Goal: Task Accomplishment & Management: Manage account settings

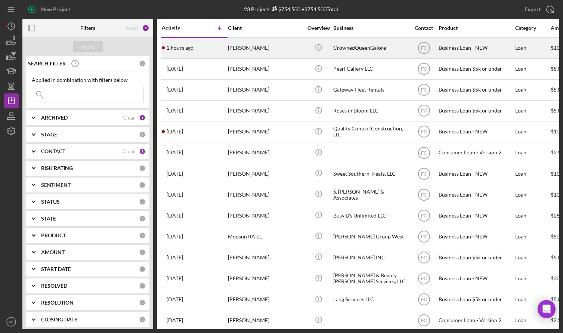
click at [206, 50] on div "2 hours ago [PERSON_NAME]" at bounding box center [194, 48] width 65 height 20
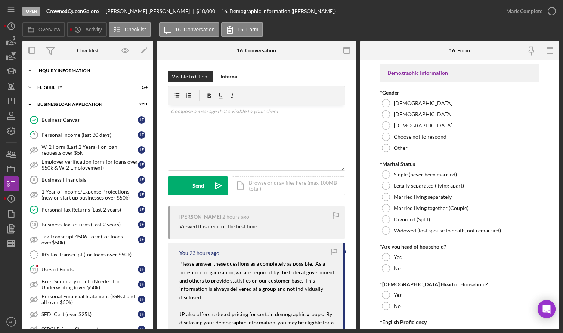
click at [52, 71] on div "INQUIRY INFORMATION" at bounding box center [90, 70] width 107 height 4
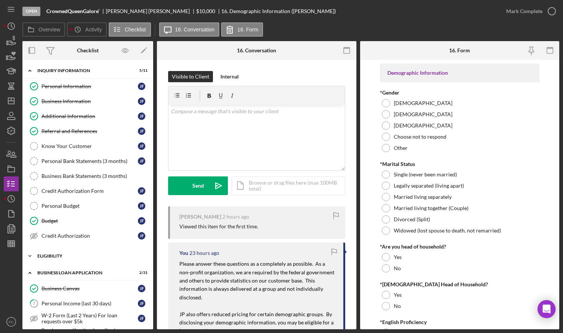
click at [51, 257] on div "ELIGIBILITY" at bounding box center [90, 256] width 107 height 4
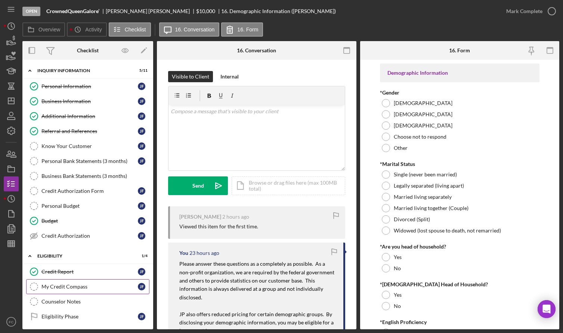
click at [58, 288] on div "My Credit Compass" at bounding box center [90, 287] width 96 height 6
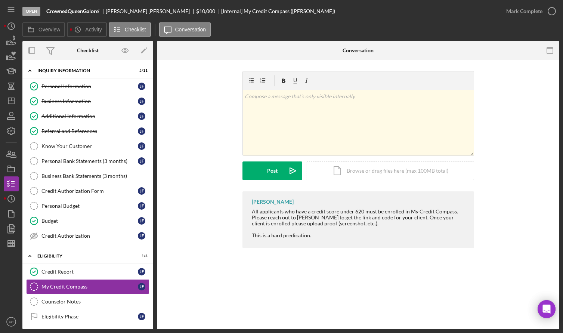
scroll to position [75, 0]
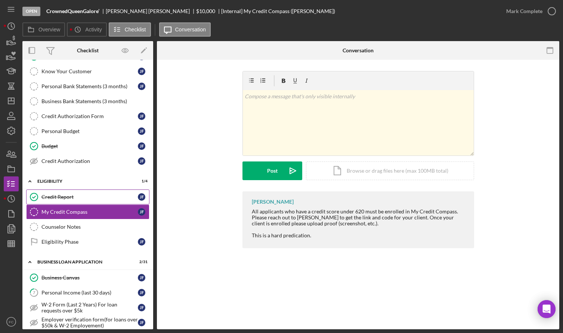
click at [67, 192] on link "Credit Report Credit Report [PERSON_NAME]" at bounding box center [87, 197] width 123 height 15
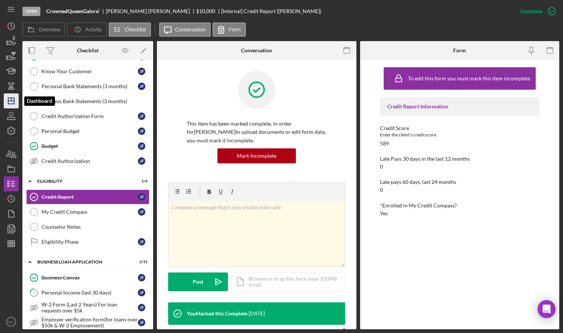
click at [13, 100] on icon "Icon/Dashboard" at bounding box center [11, 101] width 19 height 19
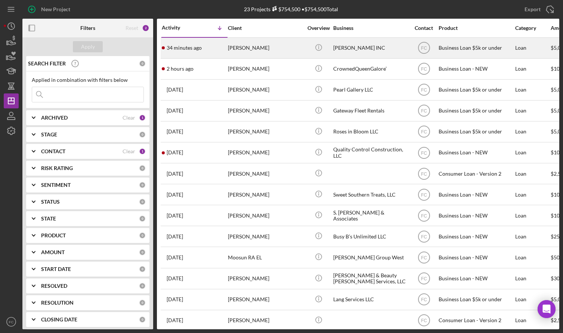
click at [216, 47] on div "34 minutes ago [PERSON_NAME]" at bounding box center [194, 48] width 65 height 20
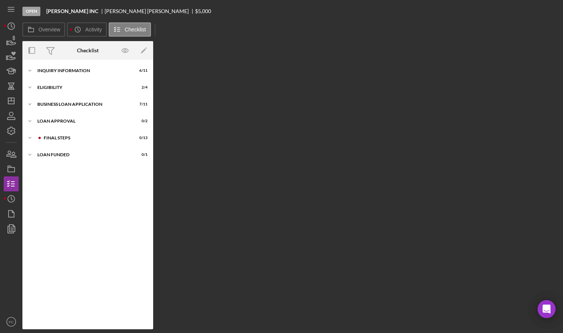
scroll to position [4, 0]
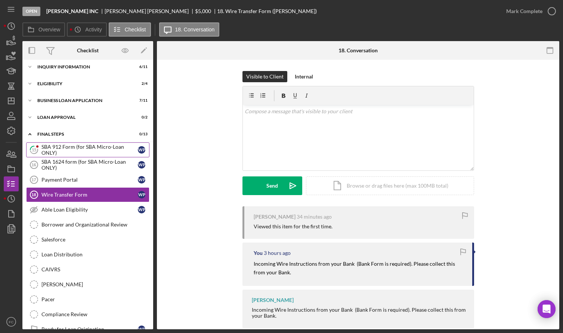
click at [73, 145] on div "SBA 912 Form (for SBA Micro-Loan ONLY)" at bounding box center [90, 150] width 96 height 12
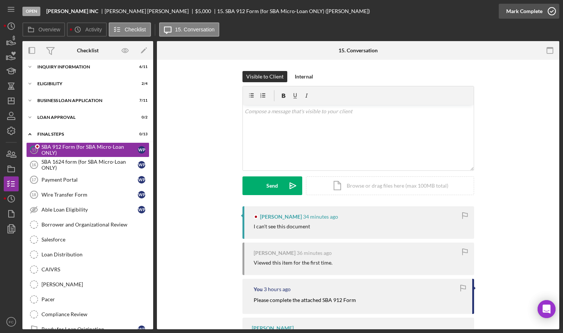
click at [552, 9] on icon "button" at bounding box center [552, 11] width 19 height 19
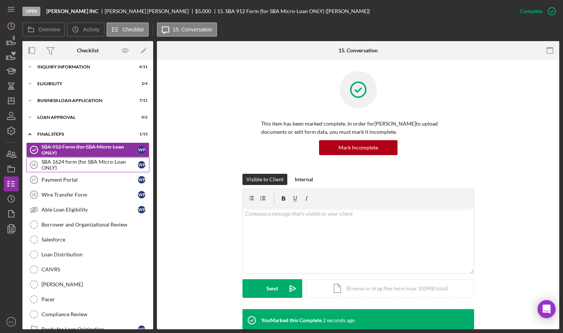
click at [74, 166] on div "SBA 1624 form (for SBA Micro-Loan ONLY)" at bounding box center [90, 165] width 96 height 12
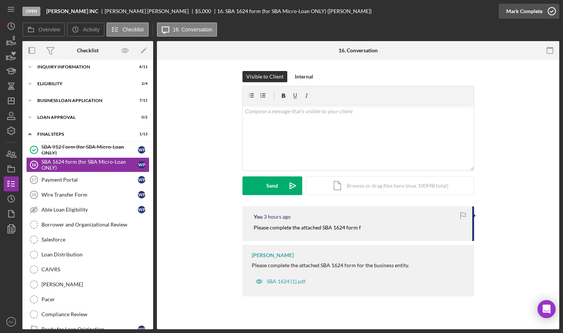
click at [555, 10] on icon "button" at bounding box center [552, 11] width 19 height 19
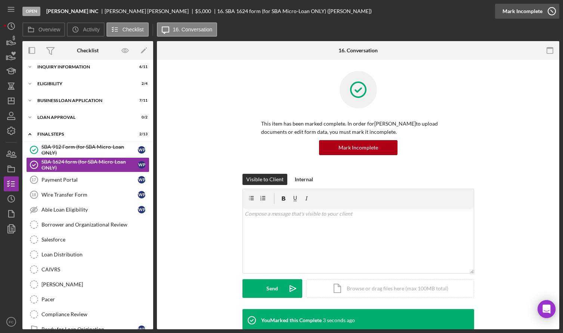
click at [553, 10] on icon "button" at bounding box center [552, 11] width 19 height 19
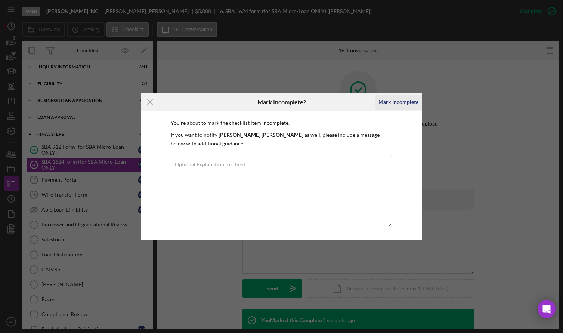
click at [390, 101] on div "Mark Incomplete" at bounding box center [399, 102] width 40 height 15
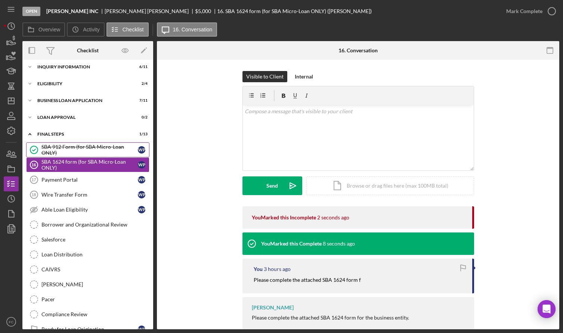
click at [71, 148] on div "SBA 912 Form (for SBA Micro-Loan ONLY)" at bounding box center [90, 150] width 96 height 12
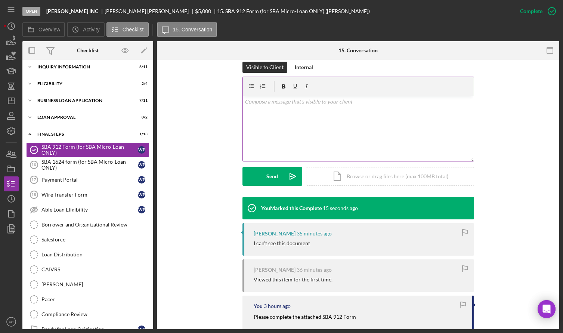
scroll to position [184, 0]
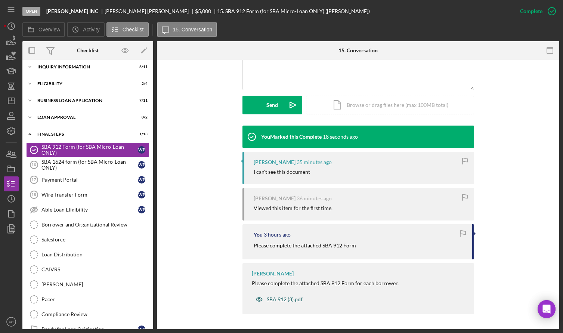
click at [274, 299] on div "SBA 912 (3).pdf" at bounding box center [285, 300] width 36 height 6
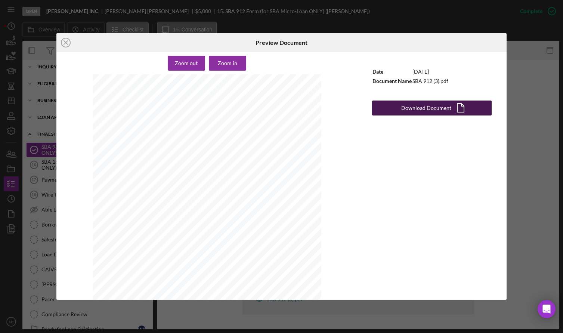
click at [429, 110] on div "Download Document" at bounding box center [427, 108] width 50 height 15
click at [69, 40] on circle at bounding box center [65, 42] width 9 height 9
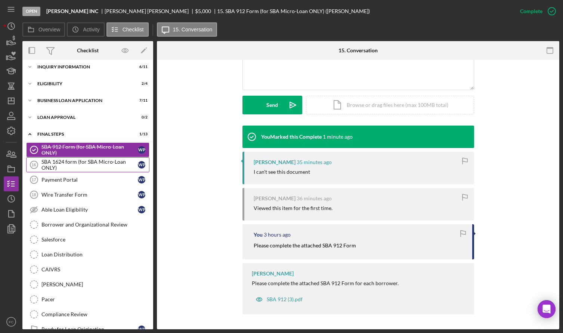
click at [76, 158] on link "SBA 1624 form (for SBA Micro-Loan ONLY) 16 SBA 1624 form (for SBA Micro-Loan ON…" at bounding box center [87, 164] width 123 height 15
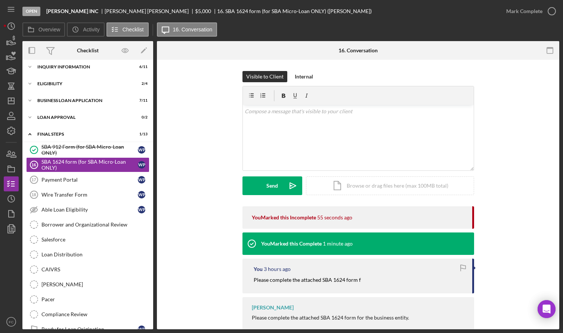
scroll to position [34, 0]
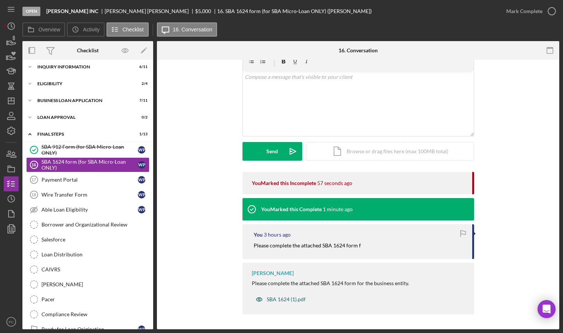
click at [271, 297] on div "SBA 1624 (1).pdf" at bounding box center [286, 300] width 39 height 6
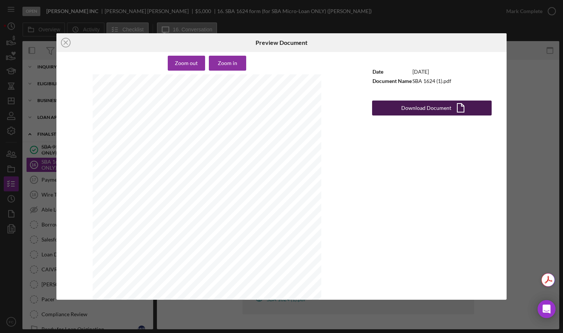
click at [425, 110] on div "Download Document" at bounding box center [427, 108] width 50 height 15
click at [62, 39] on icon "Icon/Close" at bounding box center [65, 42] width 19 height 19
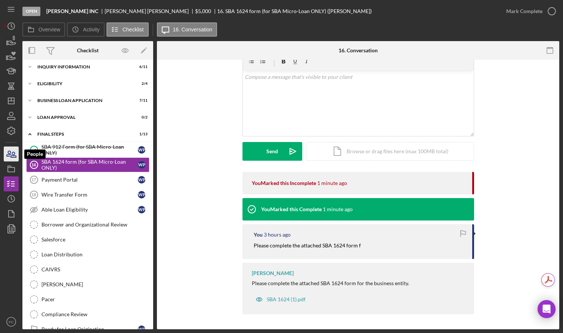
click at [11, 154] on icon "button" at bounding box center [9, 153] width 4 height 5
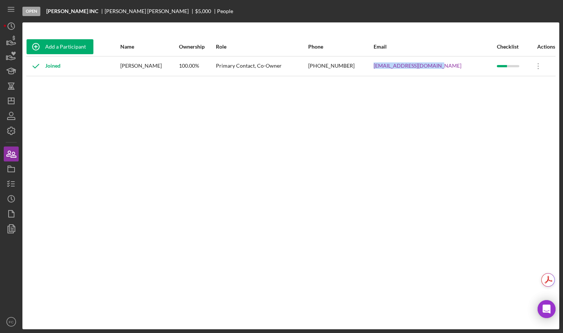
drag, startPoint x: 400, startPoint y: 65, endPoint x: 469, endPoint y: 67, distance: 68.8
click at [469, 67] on tr "Joined [PERSON_NAME] 100.00% Primary Contact, Co-Owner [PHONE_NUMBER] [EMAIL_AD…" at bounding box center [291, 66] width 530 height 20
copy tr "[EMAIL_ADDRESS][DOMAIN_NAME]"
click at [10, 187] on icon "button" at bounding box center [11, 184] width 19 height 19
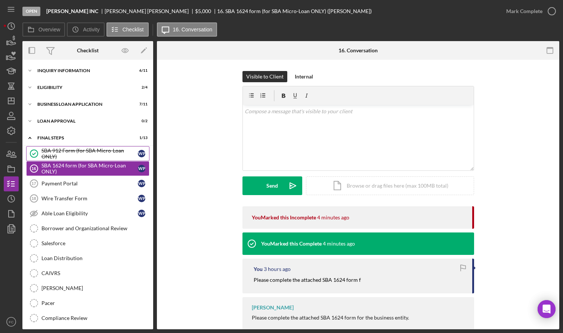
click at [82, 156] on div "SBA 912 Form (for SBA Micro-Loan ONLY)" at bounding box center [90, 154] width 96 height 12
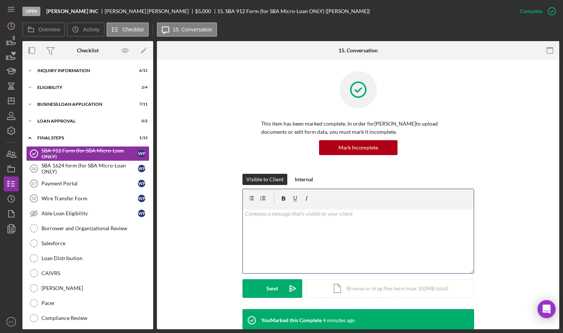
click at [278, 230] on div "v Color teal Color pink Remove color Add row above Add row below Add column bef…" at bounding box center [358, 240] width 231 height 65
click at [257, 287] on button "Send Icon/icon-invite-send" at bounding box center [273, 288] width 60 height 19
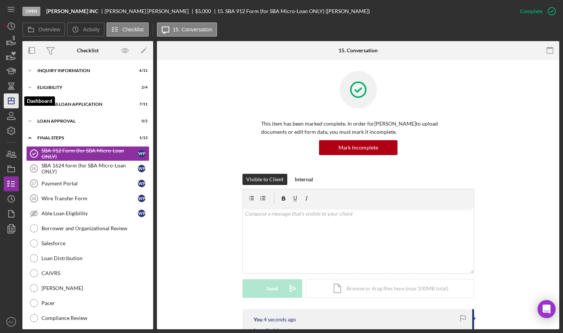
click at [15, 100] on icon "Icon/Dashboard" at bounding box center [11, 101] width 19 height 19
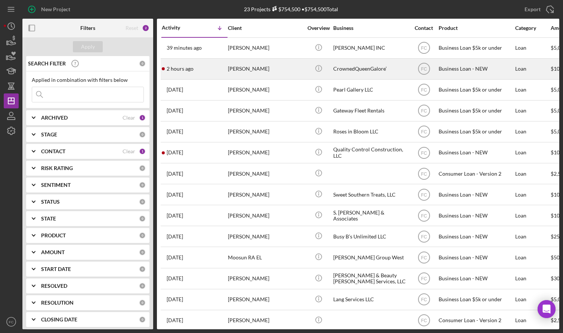
click at [218, 67] on div "2 hours ago [PERSON_NAME]" at bounding box center [194, 69] width 65 height 20
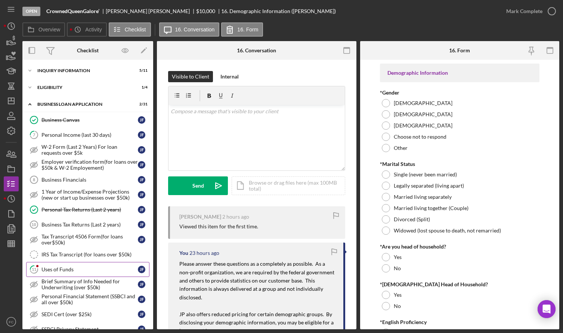
click at [71, 268] on div "Uses of Funds" at bounding box center [90, 270] width 96 height 6
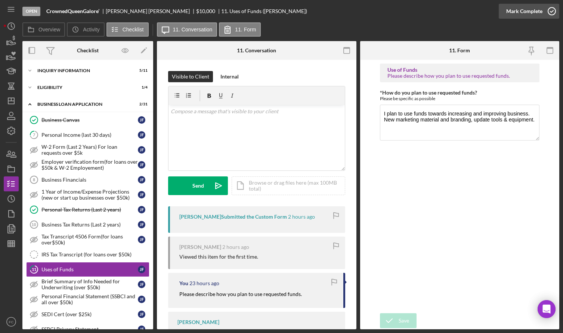
click at [553, 12] on icon "button" at bounding box center [552, 11] width 19 height 19
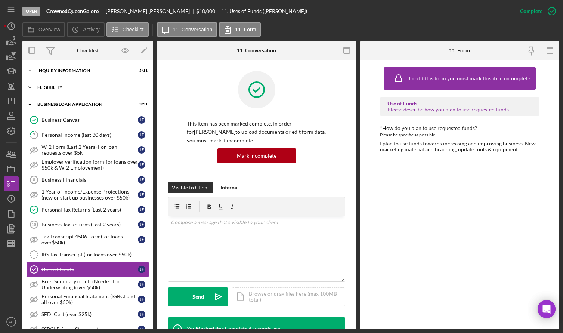
click at [50, 91] on div "Icon/Expander ELIGIBILITY 1 / 4" at bounding box center [87, 87] width 131 height 15
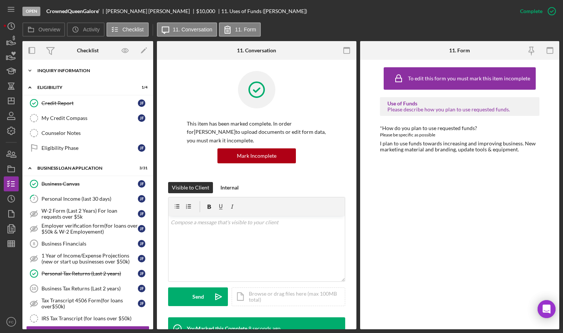
click at [85, 67] on div "Icon/Expander INQUIRY INFORMATION 5 / 11" at bounding box center [87, 70] width 131 height 15
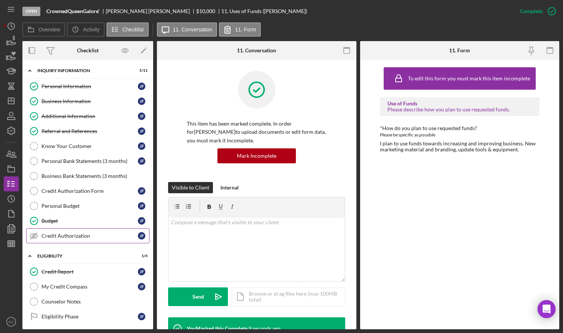
scroll to position [112, 0]
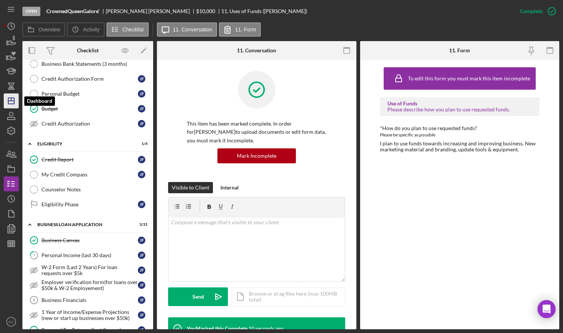
click at [14, 96] on icon "Icon/Dashboard" at bounding box center [11, 101] width 19 height 19
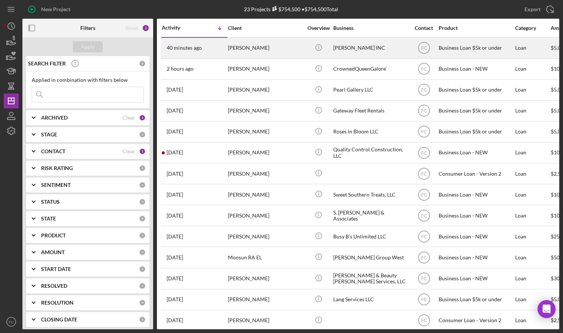
click at [280, 49] on div "[PERSON_NAME]" at bounding box center [265, 48] width 75 height 20
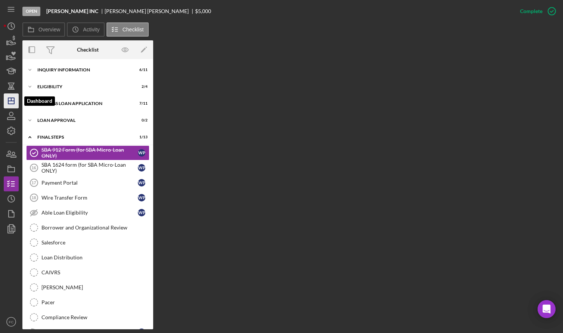
click at [11, 100] on icon "Icon/Dashboard" at bounding box center [11, 101] width 19 height 19
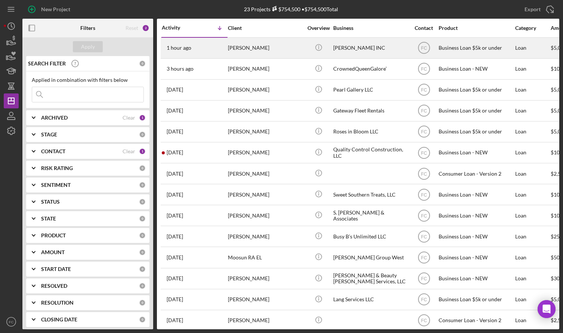
click at [219, 49] on div "1 hour ago [PERSON_NAME]" at bounding box center [194, 48] width 65 height 20
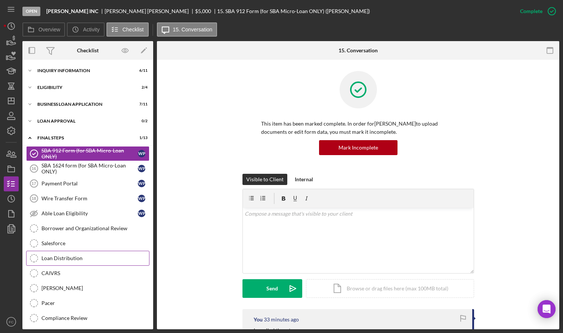
click at [63, 257] on div "Loan Distribution" at bounding box center [96, 258] width 108 height 6
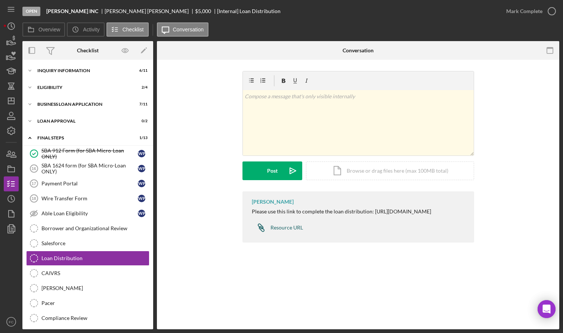
click at [279, 231] on div "Resource URL" at bounding box center [287, 228] width 33 height 6
click at [59, 72] on div "INQUIRY INFORMATION" at bounding box center [90, 70] width 107 height 4
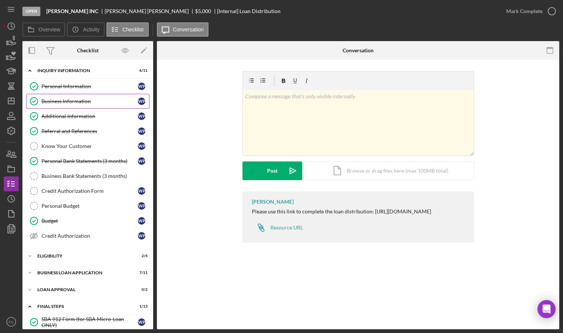
click at [58, 104] on div "Business Information" at bounding box center [90, 101] width 96 height 6
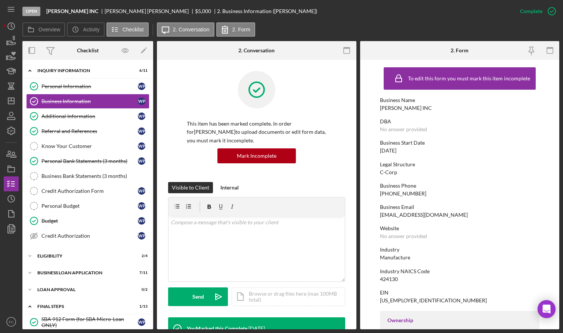
drag, startPoint x: 380, startPoint y: 107, endPoint x: 460, endPoint y: 107, distance: 79.6
click at [472, 107] on div "Business Name [PERSON_NAME] INC" at bounding box center [460, 104] width 160 height 14
copy div "[PERSON_NAME] INC"
drag, startPoint x: 71, startPoint y: 83, endPoint x: 87, endPoint y: 86, distance: 16.2
click at [71, 83] on div "Personal Information" at bounding box center [90, 86] width 96 height 6
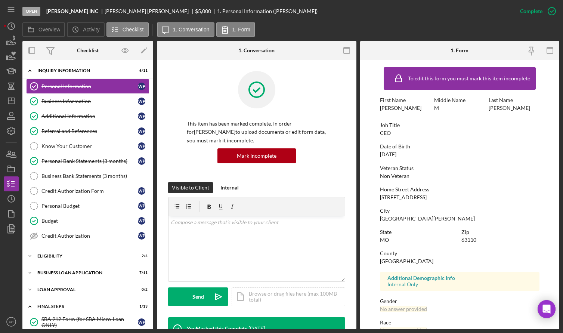
drag, startPoint x: 489, startPoint y: 107, endPoint x: 536, endPoint y: 107, distance: 47.1
click at [531, 107] on div "[PERSON_NAME]" at bounding box center [510, 108] width 42 height 6
copy div "[PERSON_NAME]"
drag, startPoint x: 57, startPoint y: 102, endPoint x: 110, endPoint y: 107, distance: 53.3
click at [57, 102] on div "Business Information" at bounding box center [90, 101] width 96 height 6
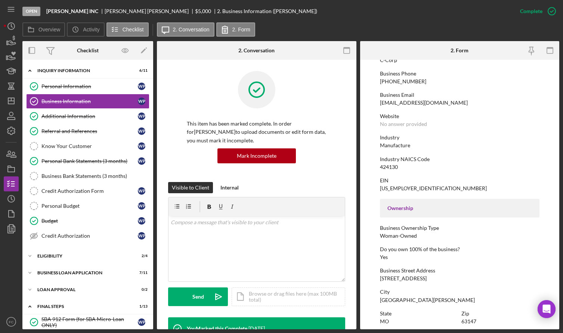
scroll to position [150, 0]
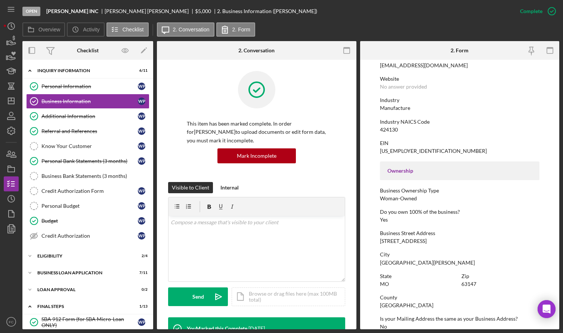
drag, startPoint x: 379, startPoint y: 240, endPoint x: 457, endPoint y: 241, distance: 77.4
click at [457, 241] on form "To edit this form you must mark this item incomplete Business Name [PERSON_NAME…" at bounding box center [460, 195] width 200 height 270
copy div "[STREET_ADDRESS]"
drag, startPoint x: 459, startPoint y: 285, endPoint x: 476, endPoint y: 284, distance: 17.6
click at [476, 284] on div "State [US_STATE] Zip 63147" at bounding box center [460, 283] width 160 height 21
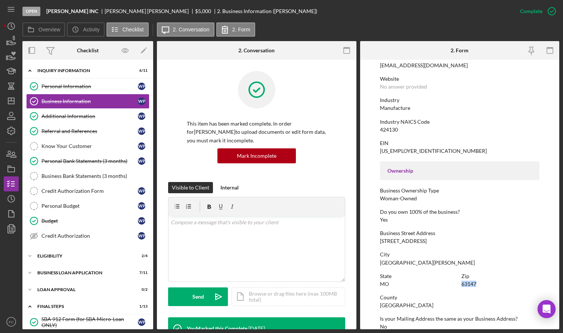
copy div "63147"
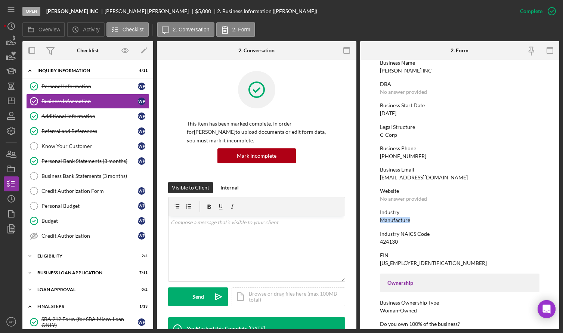
drag, startPoint x: 380, startPoint y: 219, endPoint x: 411, endPoint y: 221, distance: 31.8
click at [411, 221] on form "To edit this form you must mark this item incomplete Business Name [PERSON_NAME…" at bounding box center [460, 195] width 200 height 270
copy div "Manufacture"
click at [58, 254] on div "Eligibility" at bounding box center [90, 256] width 107 height 4
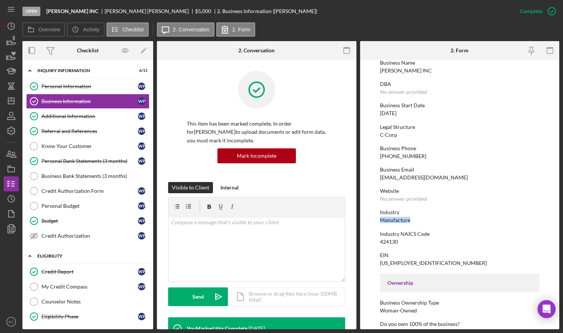
scroll to position [75, 0]
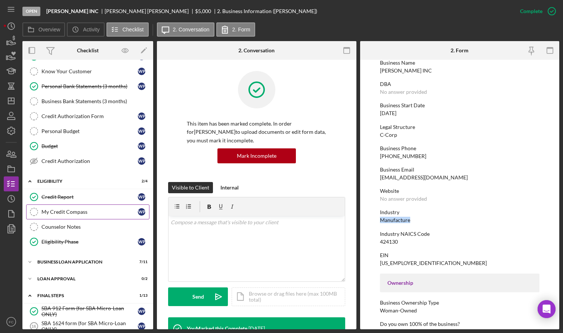
click at [76, 214] on div "My Credit Compass" at bounding box center [90, 212] width 96 height 6
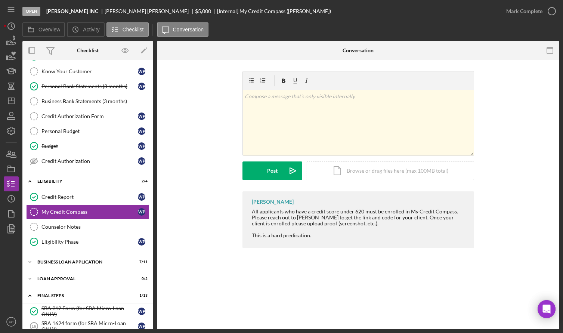
drag, startPoint x: 45, startPoint y: 10, endPoint x: 117, endPoint y: 11, distance: 71.8
click at [117, 11] on div "Open [PERSON_NAME] INC [PERSON_NAME] $5,000 $5,000 [Internal] My Credit Compass…" at bounding box center [260, 11] width 477 height 22
copy b "[PERSON_NAME]"
click at [552, 10] on icon "button" at bounding box center [552, 11] width 19 height 19
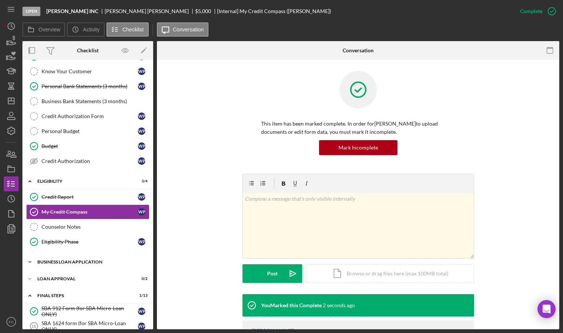
click at [82, 263] on div "BUSINESS LOAN APPLICATION" at bounding box center [90, 262] width 107 height 4
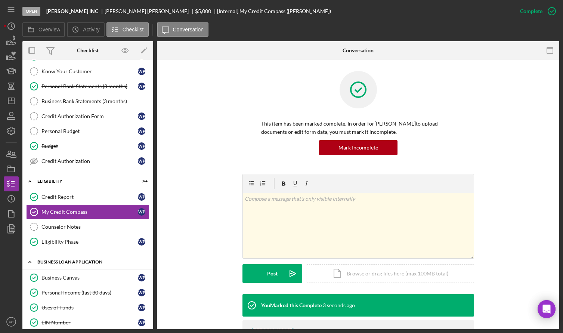
scroll to position [187, 0]
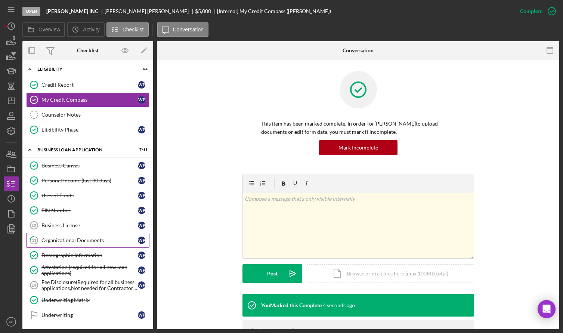
click at [67, 242] on div "Organizational Documents" at bounding box center [90, 240] width 96 height 6
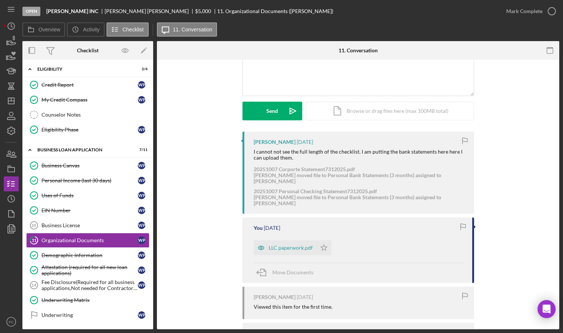
scroll to position [134, 0]
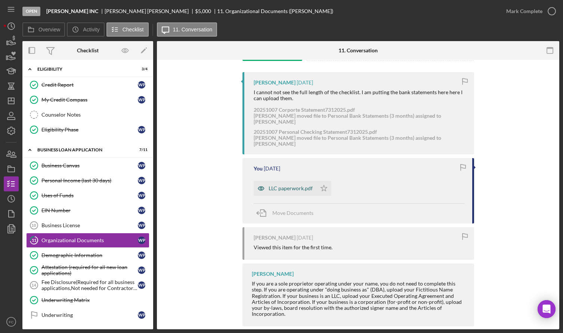
click at [287, 185] on div "LLC paperwork.pdf" at bounding box center [291, 188] width 44 height 6
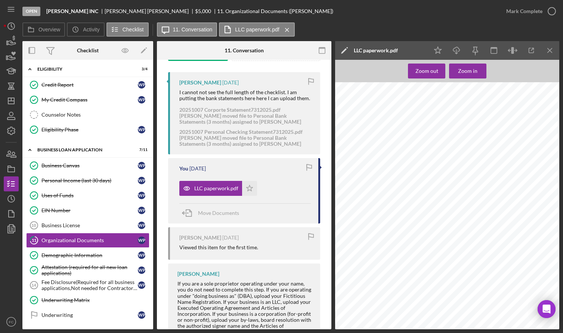
scroll to position [598, 0]
click at [553, 10] on icon "button" at bounding box center [552, 11] width 19 height 19
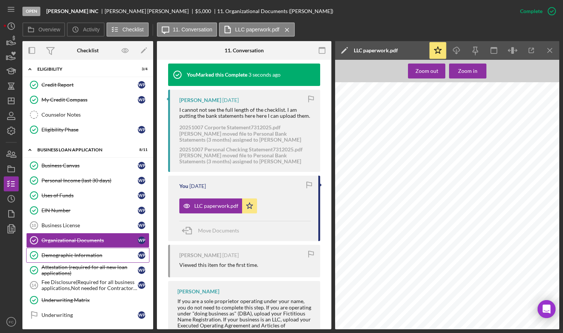
scroll to position [224, 0]
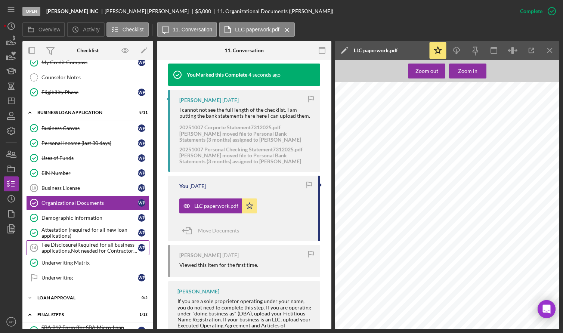
click at [71, 242] on div "Fee Disclosure(Required for all business applications,Not needed for Contractor…" at bounding box center [90, 248] width 96 height 12
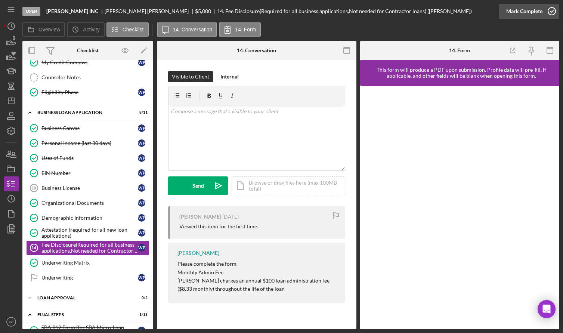
click at [551, 11] on icon "button" at bounding box center [552, 11] width 19 height 19
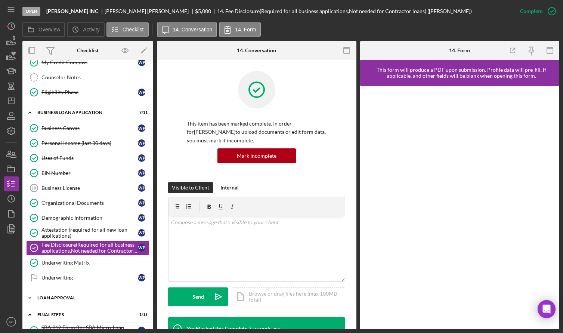
click at [59, 295] on div "Icon/Expander Loan Approval 0 / 2" at bounding box center [87, 298] width 131 height 15
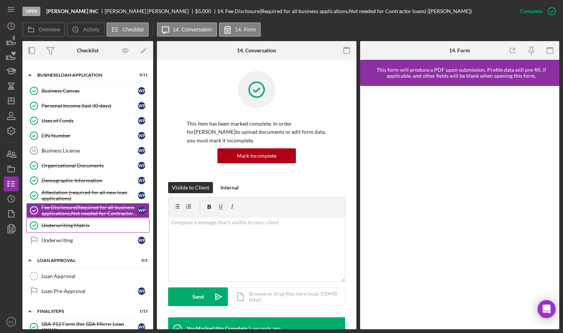
click at [64, 225] on div "Underwriting Matrix" at bounding box center [96, 225] width 108 height 6
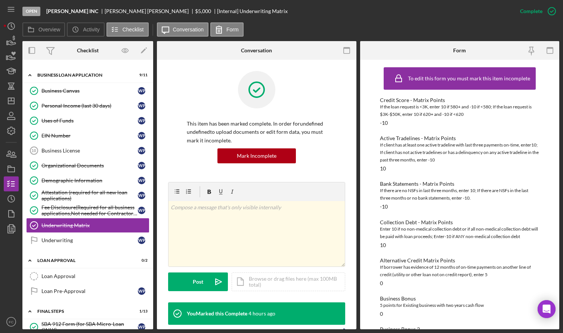
scroll to position [374, 0]
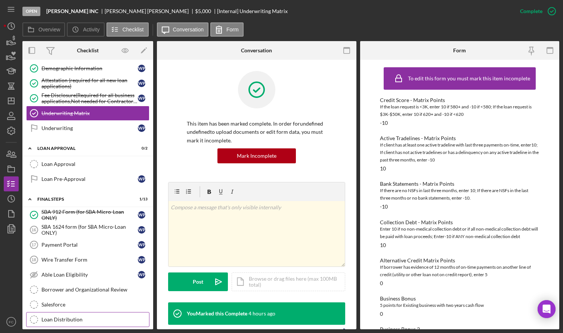
click at [71, 317] on div "Loan Distribution" at bounding box center [96, 320] width 108 height 6
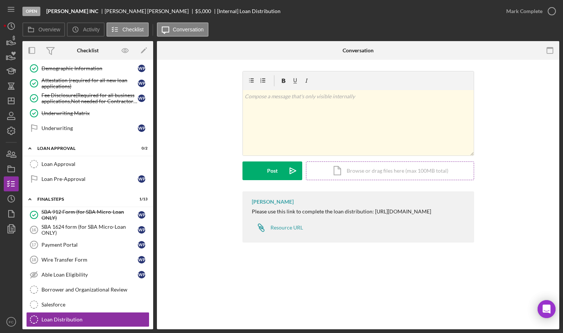
click at [368, 173] on div "Icon/Document Browse or drag files here (max 100MB total) Tap to choose files o…" at bounding box center [390, 171] width 168 height 19
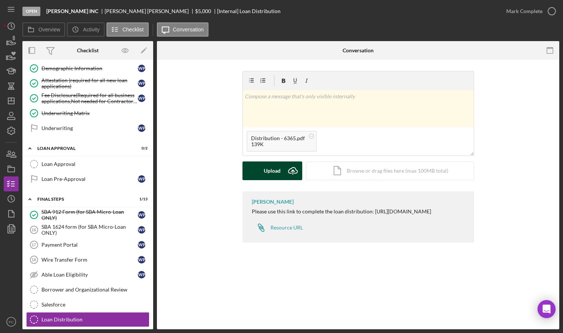
click at [268, 167] on div "Upload" at bounding box center [272, 171] width 17 height 19
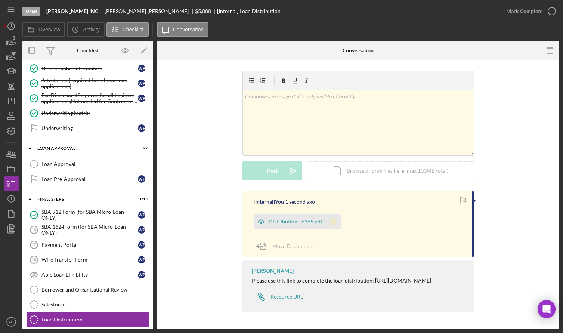
click at [332, 224] on icon "Icon/Star" at bounding box center [333, 221] width 15 height 15
click at [552, 10] on icon "button" at bounding box center [552, 11] width 19 height 19
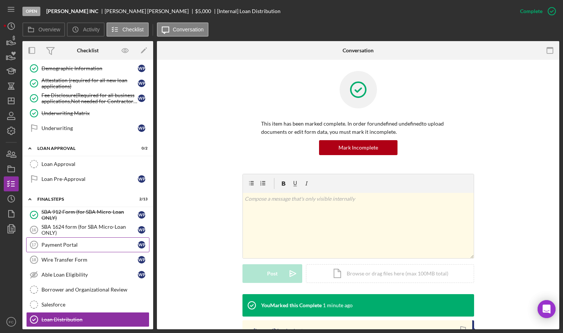
click at [75, 246] on div "Payment Portal" at bounding box center [90, 245] width 96 height 6
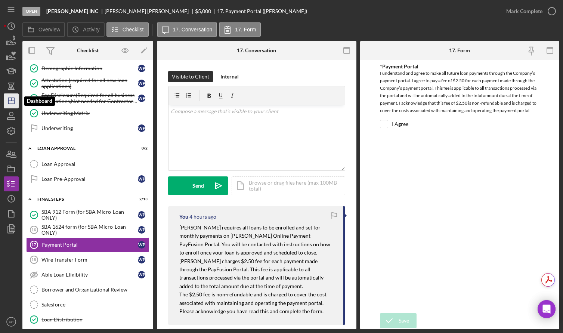
click at [9, 99] on polygon "button" at bounding box center [11, 101] width 6 height 6
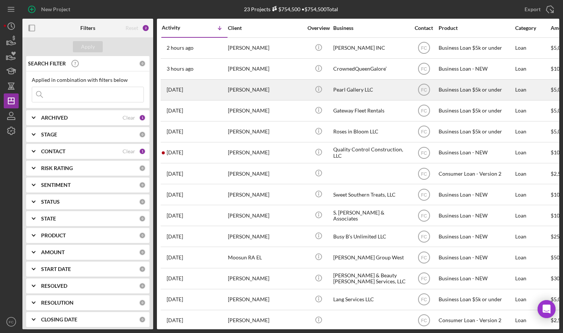
click at [205, 92] on div "[DATE] [PERSON_NAME]" at bounding box center [194, 90] width 65 height 20
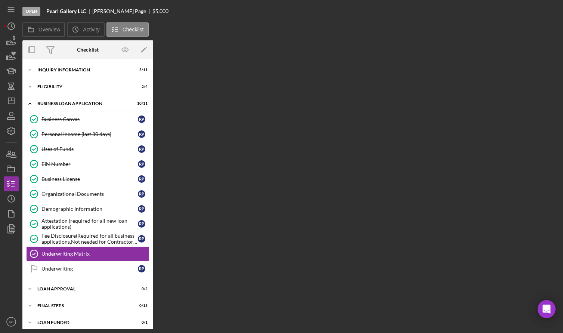
scroll to position [5, 0]
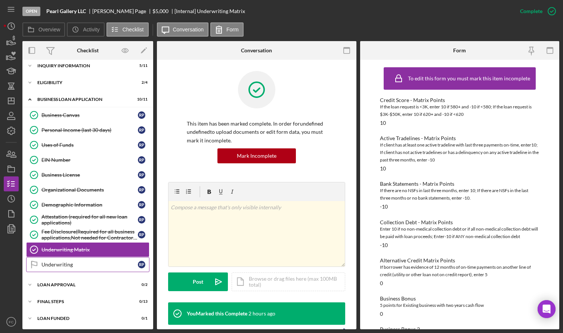
click at [83, 267] on div "Underwriting" at bounding box center [90, 265] width 96 height 6
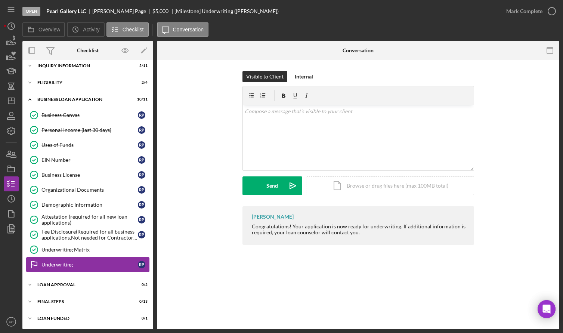
scroll to position [6, 0]
click at [53, 285] on div "Loan Approval" at bounding box center [90, 284] width 107 height 4
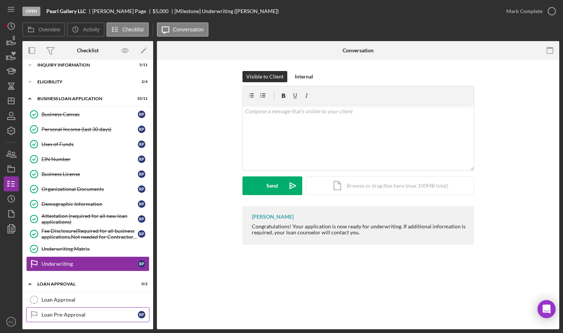
scroll to position [40, 0]
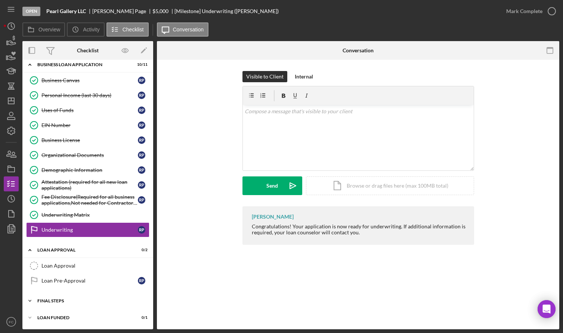
click at [55, 305] on div "Icon/Expander Final Steps 0 / 13" at bounding box center [87, 301] width 131 height 15
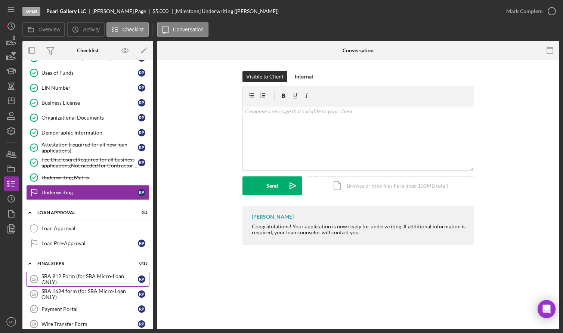
click at [53, 280] on div "SBA 912 Form (for SBA Micro-Loan ONLY)" at bounding box center [90, 279] width 96 height 12
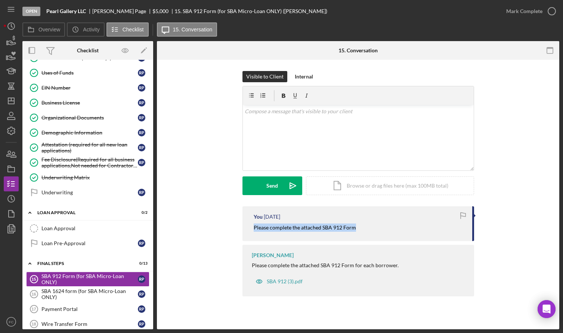
drag, startPoint x: 251, startPoint y: 228, endPoint x: 362, endPoint y: 234, distance: 110.9
click at [362, 234] on div "You [DATE] Please complete the attached SBA 912 Form" at bounding box center [359, 223] width 232 height 35
copy mark "Please complete the attached SBA 912 Form"
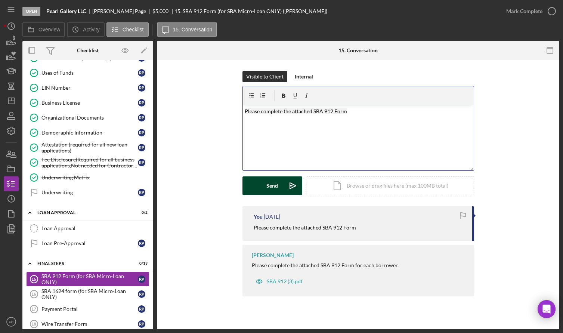
click at [262, 187] on button "Send Icon/icon-invite-send" at bounding box center [273, 185] width 60 height 19
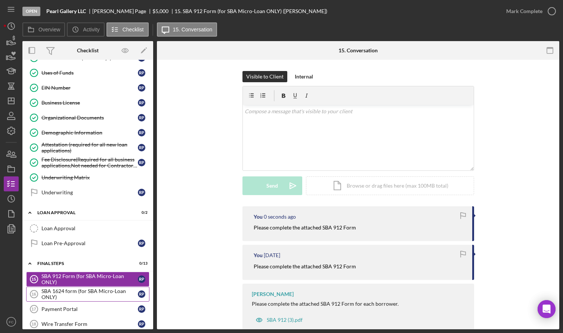
click at [68, 291] on div "SBA 1624 form (for SBA Micro-Loan ONLY)" at bounding box center [90, 294] width 96 height 12
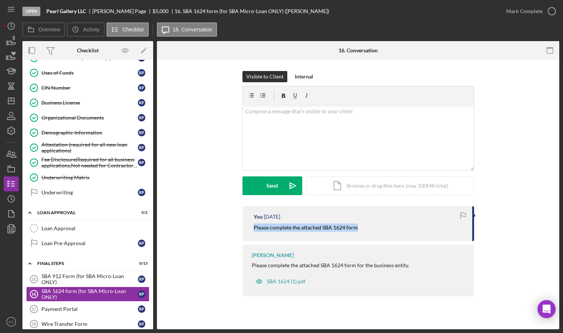
drag, startPoint x: 248, startPoint y: 227, endPoint x: 359, endPoint y: 225, distance: 111.1
click at [359, 225] on div "You [DATE] Please complete the attached SBA 1624 form" at bounding box center [359, 223] width 232 height 35
copy mark "Please complete the attached SBA 1624 form"
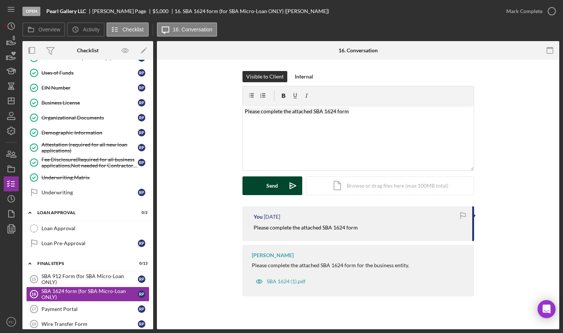
click at [266, 186] on button "Send Icon/icon-invite-send" at bounding box center [273, 185] width 60 height 19
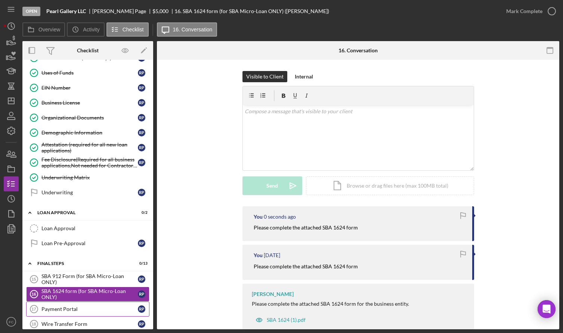
click at [80, 307] on div "Payment Portal" at bounding box center [90, 309] width 96 height 6
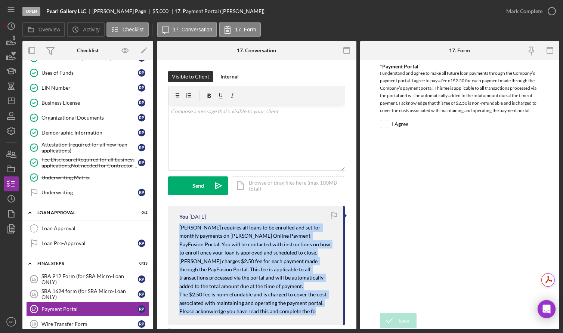
drag, startPoint x: 174, startPoint y: 225, endPoint x: 321, endPoint y: 320, distance: 175.0
click at [321, 320] on div "You [DATE] [PERSON_NAME] requires all loans to be enrolled and set for monthly …" at bounding box center [256, 265] width 177 height 119
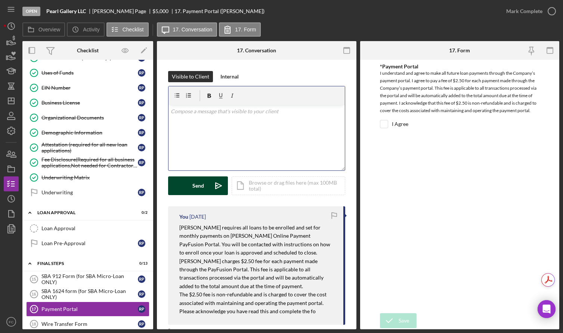
scroll to position [36, 0]
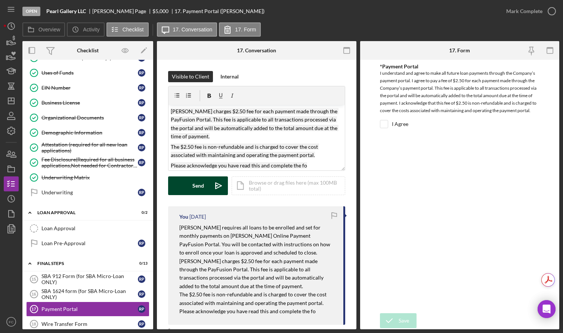
click at [202, 192] on div "Send" at bounding box center [199, 185] width 12 height 19
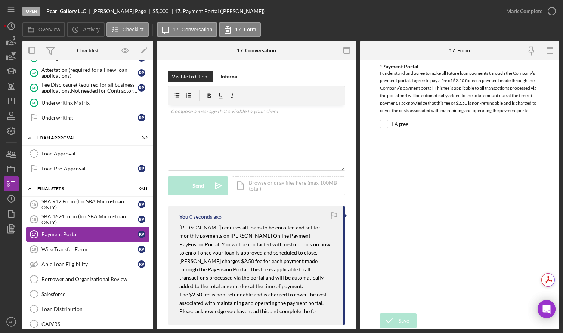
scroll to position [189, 0]
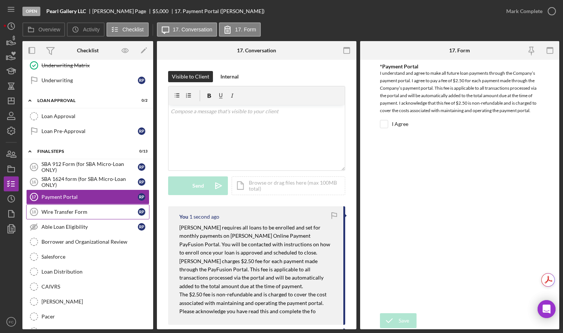
click at [58, 213] on div "Wire Transfer Form" at bounding box center [90, 212] width 96 height 6
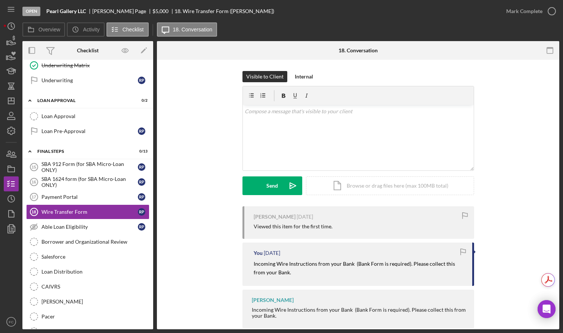
drag, startPoint x: 250, startPoint y: 261, endPoint x: 328, endPoint y: 281, distance: 80.9
click at [328, 281] on div "You [DATE] Incoming Wire Instructions from your Bank (Bank Form is required). P…" at bounding box center [359, 264] width 232 height 43
copy mark "Incoming Wire Instructions from your Bank (Bank Form is required). Please colle…"
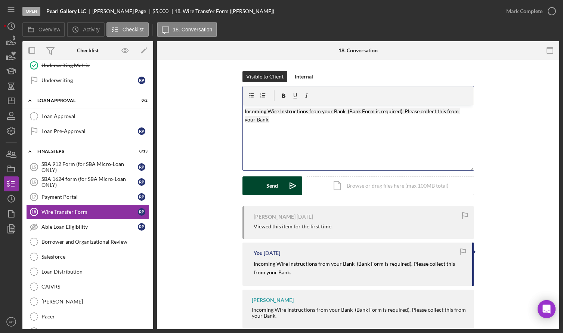
click at [263, 185] on button "Send Icon/icon-invite-send" at bounding box center [273, 185] width 60 height 19
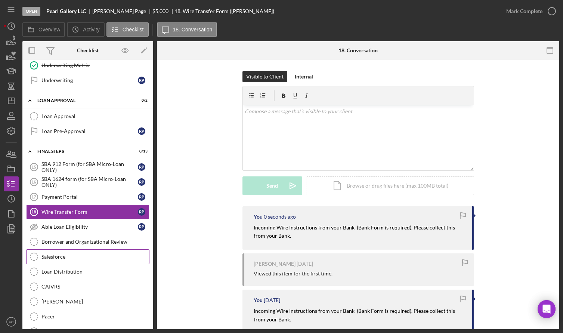
scroll to position [227, 0]
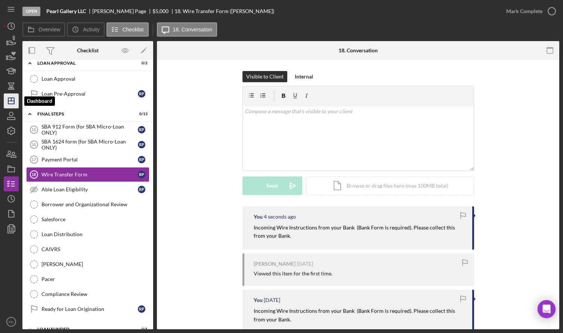
click at [9, 99] on icon "Icon/Dashboard" at bounding box center [11, 101] width 19 height 19
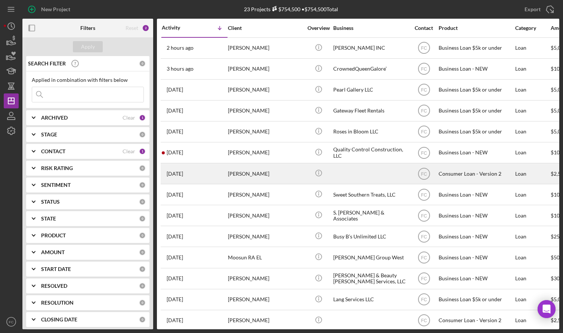
click at [198, 177] on div "[DATE] [PERSON_NAME]" at bounding box center [194, 174] width 65 height 20
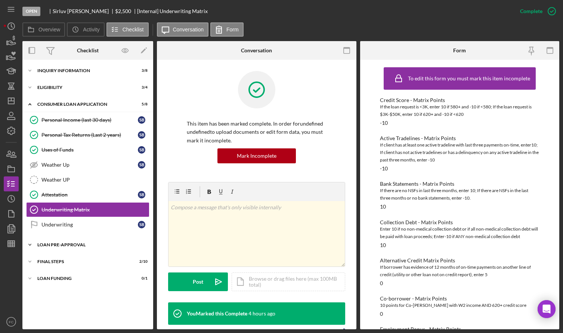
click at [53, 243] on div "Loan Pre-Approval" at bounding box center [90, 245] width 107 height 4
click at [52, 299] on div "Icon/Expander FINAL STEPS 2 / 10" at bounding box center [87, 295] width 131 height 15
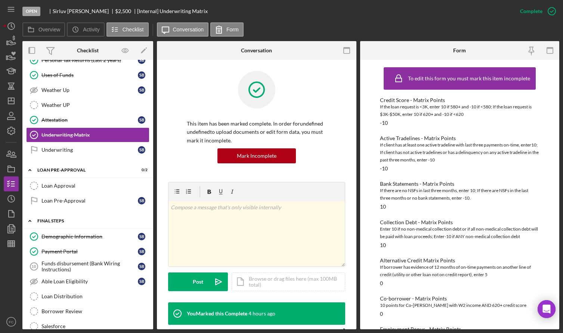
scroll to position [112, 0]
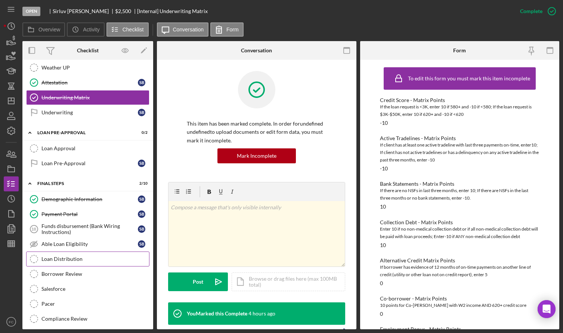
click at [72, 259] on div "Loan Distribution" at bounding box center [96, 259] width 108 height 6
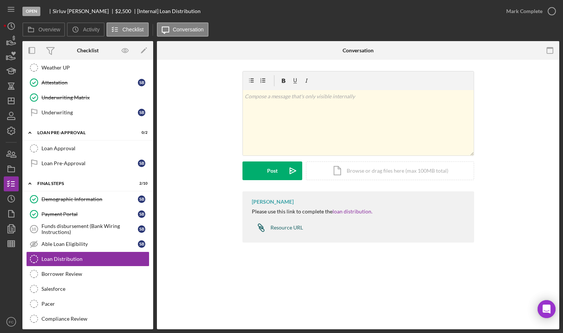
click at [279, 228] on div "Resource URL" at bounding box center [287, 228] width 33 height 6
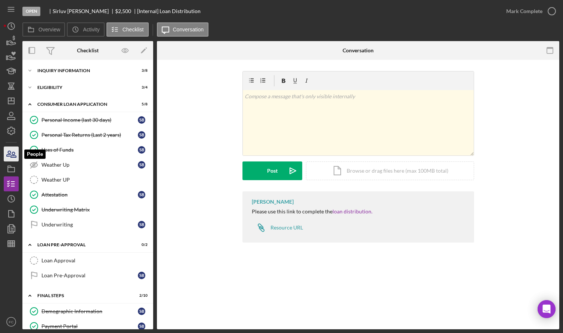
click at [13, 157] on icon "button" at bounding box center [11, 154] width 19 height 19
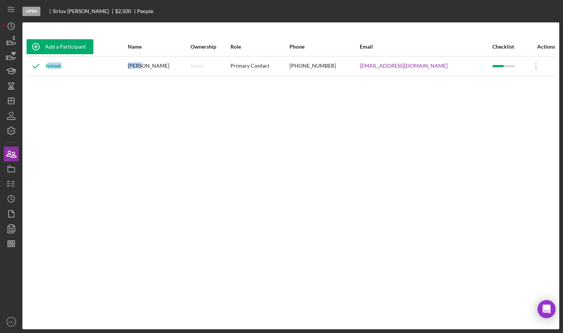
drag, startPoint x: 145, startPoint y: 64, endPoint x: 157, endPoint y: 65, distance: 12.7
click at [157, 65] on tr "Joined [PERSON_NAME] None Primary Contact [PHONE_NUMBER] [EMAIL_ADDRESS][DOMAIN…" at bounding box center [291, 66] width 530 height 20
click at [147, 67] on div "[PERSON_NAME]" at bounding box center [159, 66] width 62 height 19
drag, startPoint x: 148, startPoint y: 67, endPoint x: 159, endPoint y: 67, distance: 11.2
click at [159, 67] on div "[PERSON_NAME]" at bounding box center [159, 66] width 62 height 19
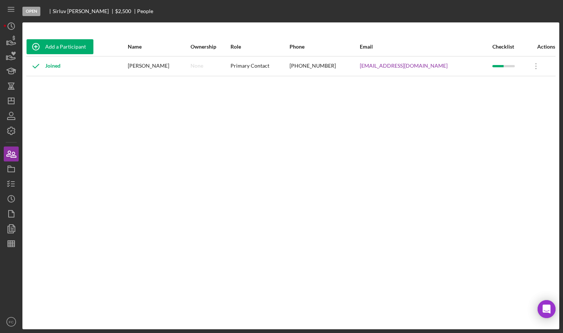
click at [146, 66] on td "[PERSON_NAME]" at bounding box center [159, 66] width 63 height 20
drag, startPoint x: 147, startPoint y: 65, endPoint x: 159, endPoint y: 65, distance: 12.0
click at [159, 65] on div "[PERSON_NAME]" at bounding box center [159, 66] width 62 height 19
click at [187, 108] on div "Add a Participant Name Ownership Role Phone Email Checklist Actions Joined [PER…" at bounding box center [290, 175] width 537 height 277
drag, startPoint x: 162, startPoint y: 65, endPoint x: 173, endPoint y: 67, distance: 11.7
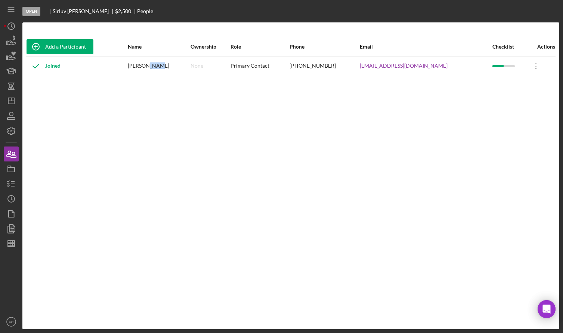
click at [173, 67] on div "[PERSON_NAME]" at bounding box center [159, 66] width 62 height 19
click at [168, 84] on div "Add a Participant Name Ownership Role Phone Email Checklist Actions Joined [PER…" at bounding box center [290, 175] width 537 height 277
drag, startPoint x: 377, startPoint y: 67, endPoint x: 440, endPoint y: 72, distance: 63.4
click at [443, 72] on tr "Joined [PERSON_NAME] None Primary Contact [PHONE_NUMBER] [EMAIL_ADDRESS][DOMAIN…" at bounding box center [291, 66] width 530 height 20
click at [12, 103] on icon "Icon/Dashboard" at bounding box center [11, 101] width 19 height 19
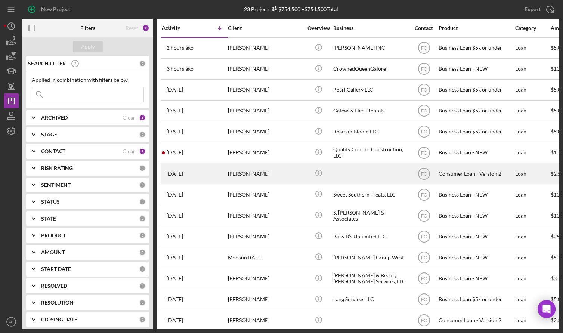
click at [220, 169] on div "[DATE] [PERSON_NAME]" at bounding box center [194, 174] width 65 height 20
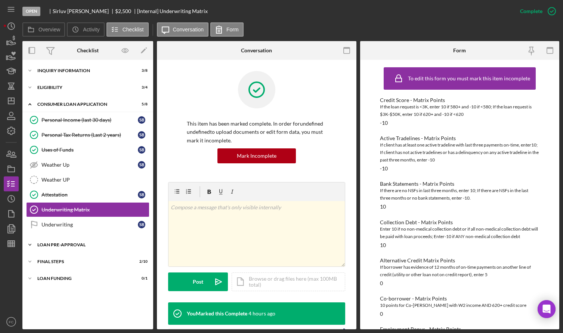
click at [71, 248] on div "Icon/Expander Loan Pre-Approval 0 / 2" at bounding box center [87, 244] width 131 height 15
click at [59, 295] on div "FINAL STEPS" at bounding box center [90, 296] width 107 height 4
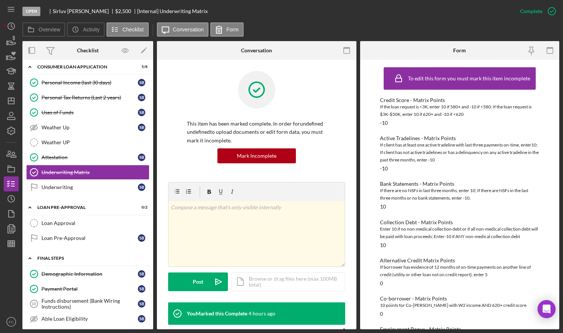
scroll to position [75, 0]
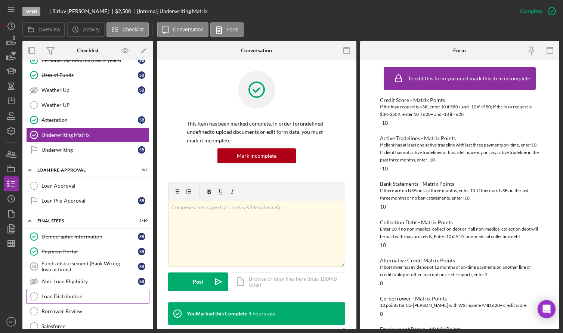
click at [79, 296] on div "Loan Distribution" at bounding box center [96, 297] width 108 height 6
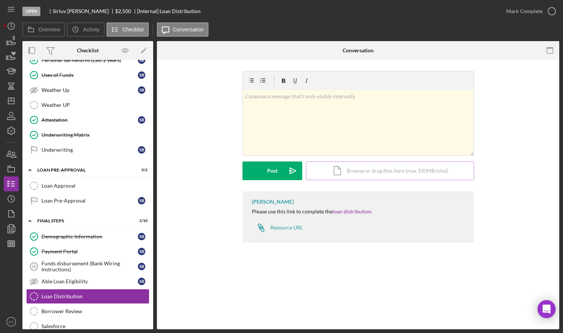
click at [354, 169] on div "Icon/Document Browse or drag files here (max 100MB total) Tap to choose files o…" at bounding box center [390, 171] width 168 height 19
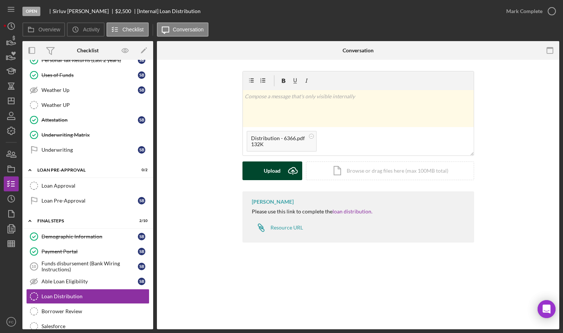
click at [252, 171] on button "Upload Icon/Upload" at bounding box center [273, 171] width 60 height 19
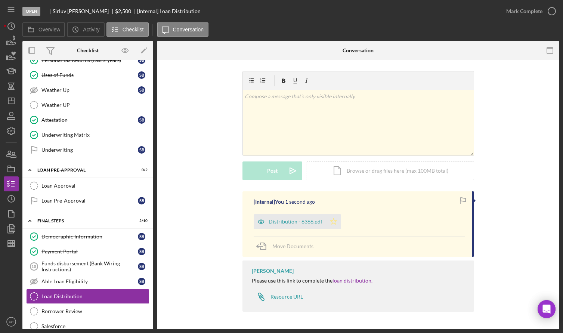
click at [335, 222] on icon "Icon/Star" at bounding box center [333, 221] width 15 height 15
click at [554, 10] on icon "button" at bounding box center [552, 11] width 19 height 19
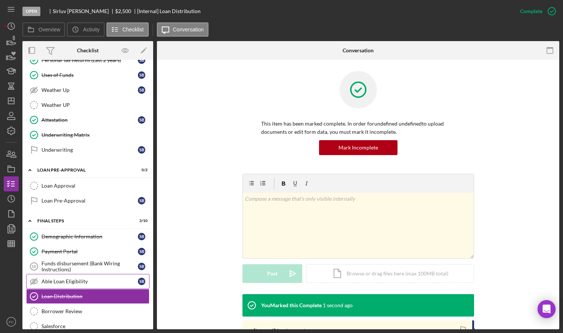
scroll to position [148, 0]
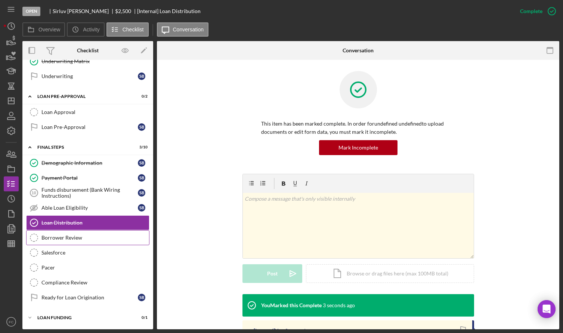
click at [73, 239] on div "Borrower Review" at bounding box center [96, 238] width 108 height 6
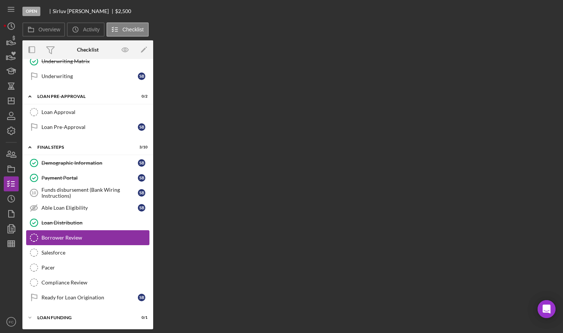
scroll to position [148, 0]
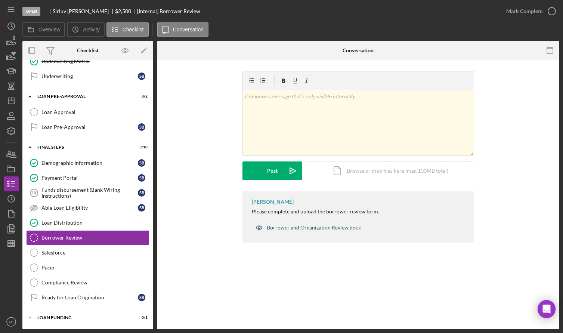
click at [287, 226] on div "Borrower and Organization Review.docx" at bounding box center [314, 228] width 94 height 6
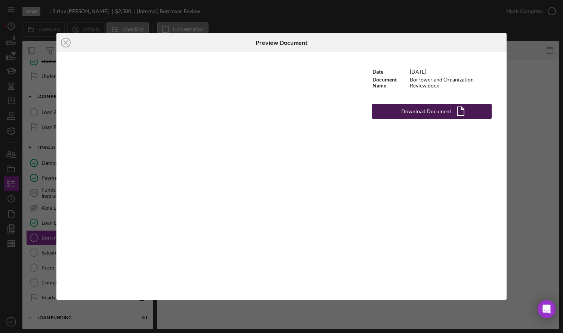
click at [425, 111] on div "Download Document" at bounding box center [427, 111] width 50 height 15
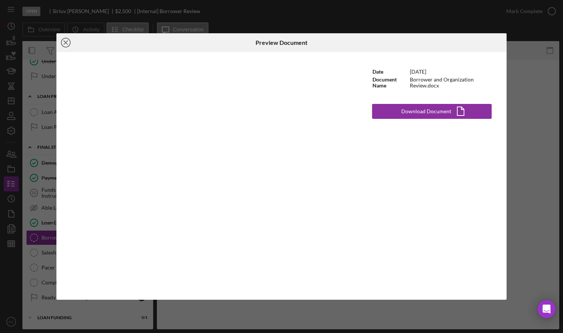
click at [68, 42] on icon "Icon/Close" at bounding box center [65, 42] width 19 height 19
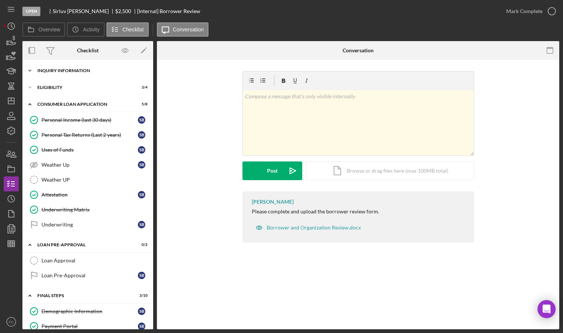
click at [50, 71] on div "Inquiry Information" at bounding box center [90, 70] width 107 height 4
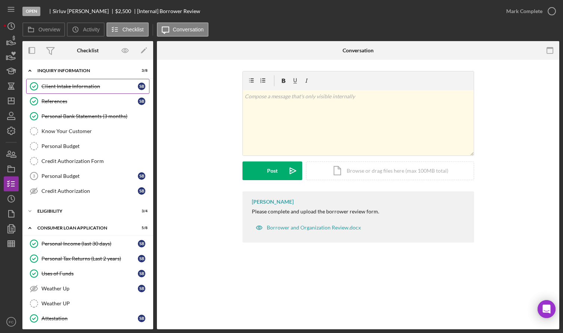
click at [70, 89] on div "Client Intake Information" at bounding box center [90, 86] width 96 height 6
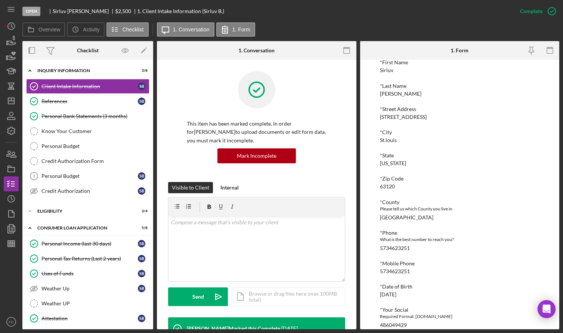
scroll to position [150, 0]
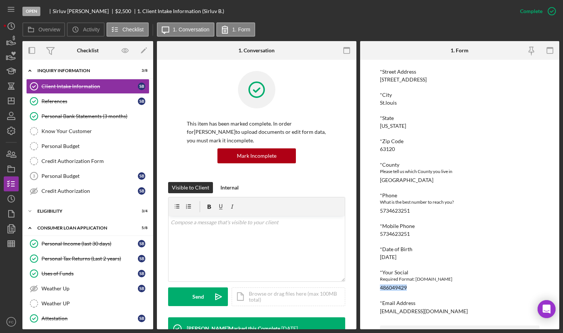
drag, startPoint x: 380, startPoint y: 286, endPoint x: 408, endPoint y: 288, distance: 28.1
click at [408, 288] on div "To edit this form you must mark this item incomplete [PERSON_NAME] Customer Int…" at bounding box center [460, 195] width 200 height 270
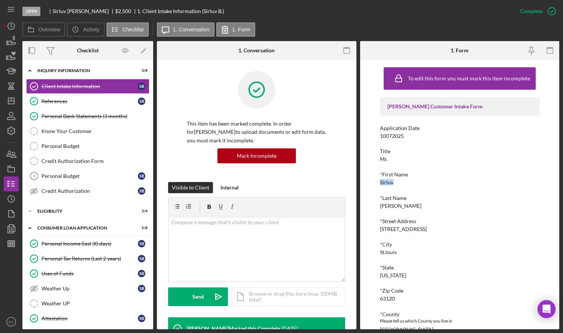
drag, startPoint x: 381, startPoint y: 181, endPoint x: 394, endPoint y: 184, distance: 13.4
click at [394, 184] on div "*First Name Sirluv" at bounding box center [460, 179] width 160 height 14
click at [427, 227] on div "*Street Address [STREET_ADDRESS]" at bounding box center [460, 225] width 160 height 14
drag, startPoint x: 381, startPoint y: 206, endPoint x: 392, endPoint y: 207, distance: 10.9
click at [392, 207] on div "*Last Name [PERSON_NAME]" at bounding box center [460, 202] width 160 height 14
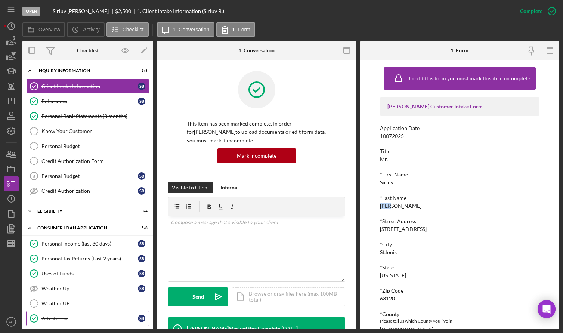
scroll to position [75, 0]
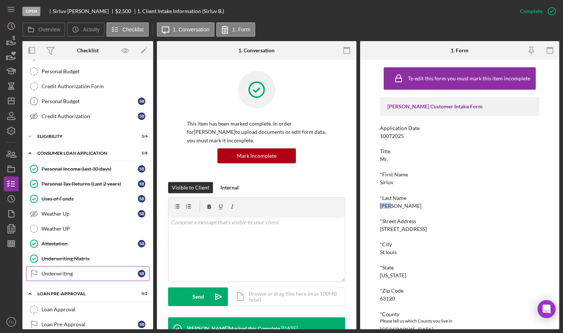
click at [86, 275] on div "Underwriting" at bounding box center [90, 274] width 96 height 6
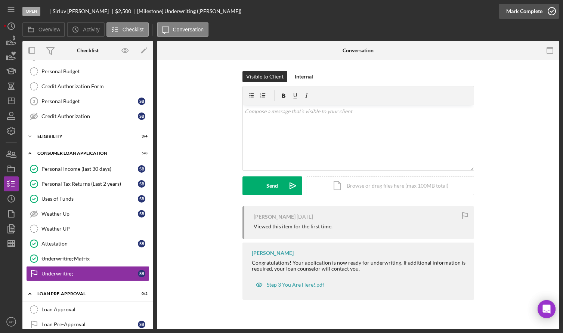
click at [551, 10] on icon "button" at bounding box center [552, 11] width 19 height 19
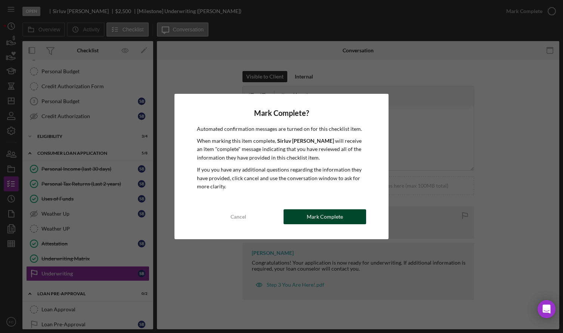
click at [298, 218] on button "Mark Complete" at bounding box center [325, 216] width 83 height 15
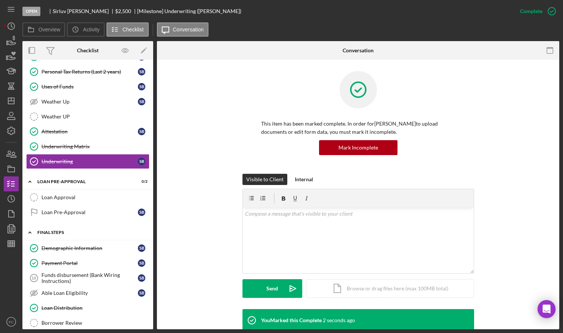
scroll to position [224, 0]
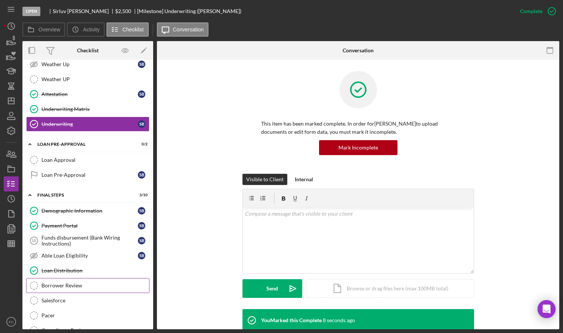
click at [75, 280] on link "Borrower Review Borrower Review" at bounding box center [87, 285] width 123 height 15
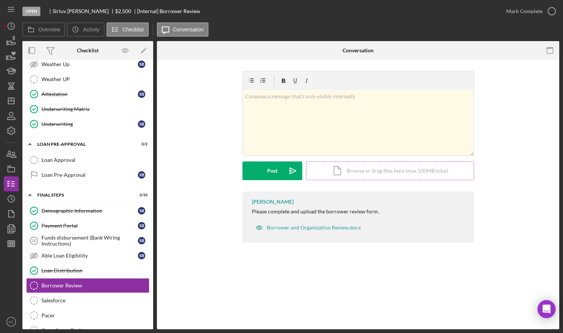
click at [396, 173] on div "Icon/Document Browse or drag files here (max 100MB total) Tap to choose files o…" at bounding box center [390, 171] width 168 height 19
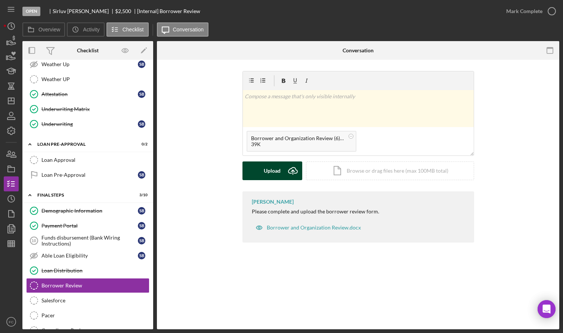
click at [258, 174] on button "Upload Icon/Upload" at bounding box center [273, 171] width 60 height 19
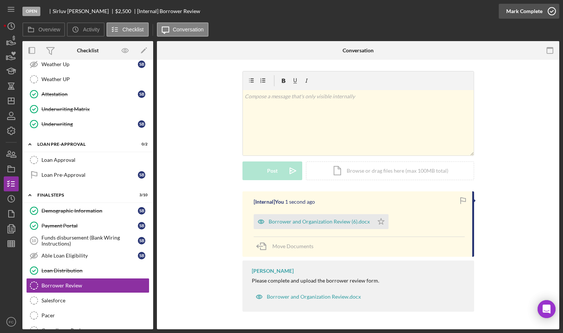
click at [550, 11] on icon "button" at bounding box center [552, 11] width 19 height 19
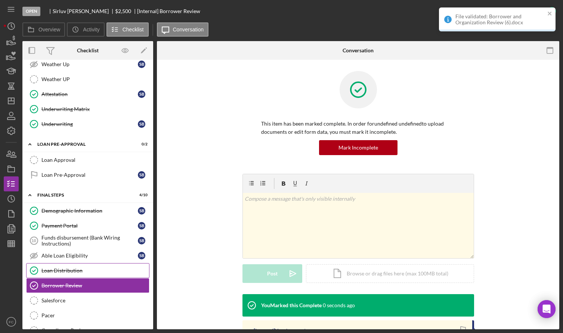
scroll to position [272, 0]
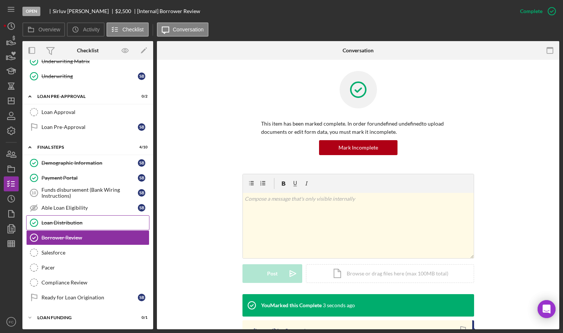
click at [69, 218] on link "Loan Distribution Loan Distribution" at bounding box center [87, 222] width 123 height 15
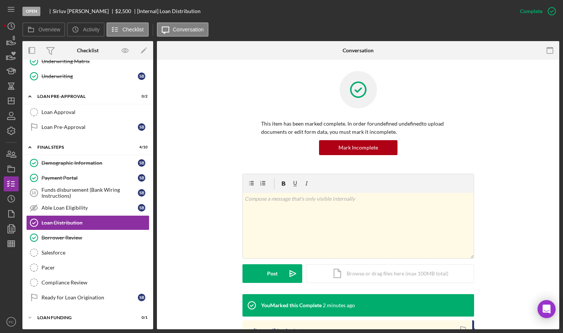
scroll to position [75, 0]
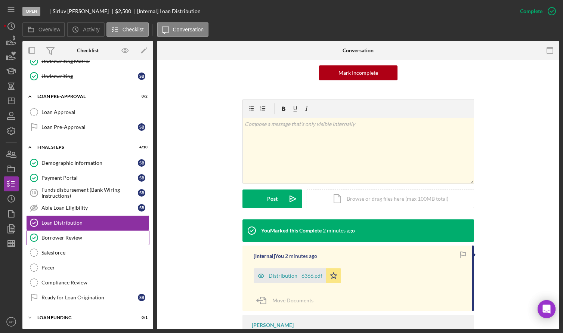
click at [82, 238] on div "Borrower Review" at bounding box center [96, 238] width 108 height 6
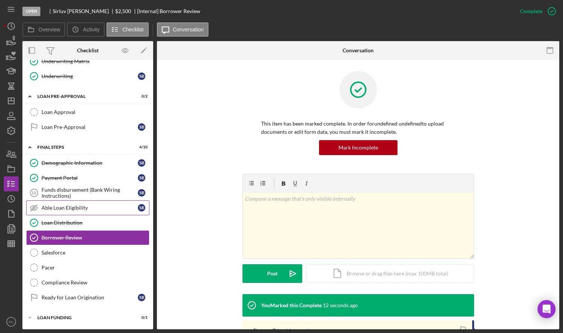
click at [99, 202] on link "Able Loan Eligibility Able Loan Eligibility S B" at bounding box center [87, 207] width 123 height 15
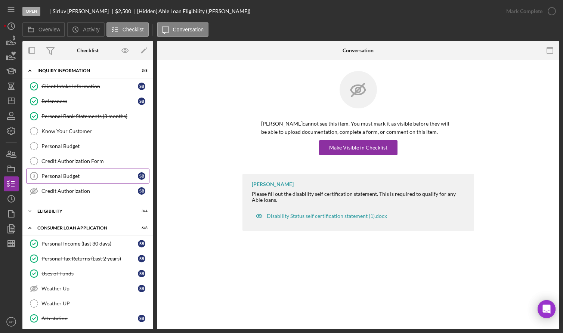
click at [89, 181] on link "Personal Budget 3 Personal Budget S B" at bounding box center [87, 176] width 123 height 15
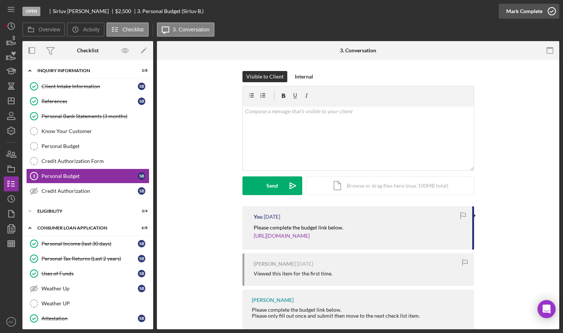
click at [550, 10] on icon "button" at bounding box center [552, 11] width 19 height 19
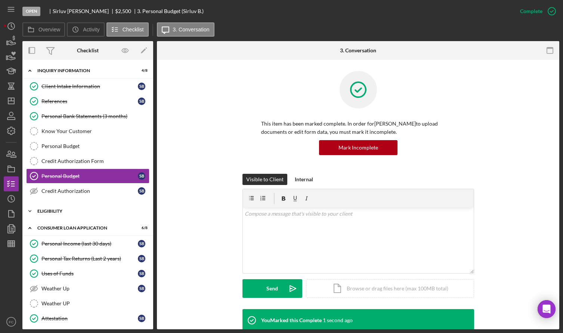
click at [80, 208] on div "Icon/Expander Eligibility 3 / 4" at bounding box center [87, 211] width 131 height 15
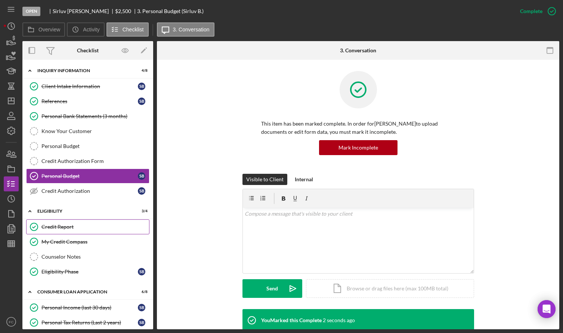
click at [81, 226] on div "Credit Report" at bounding box center [96, 227] width 108 height 6
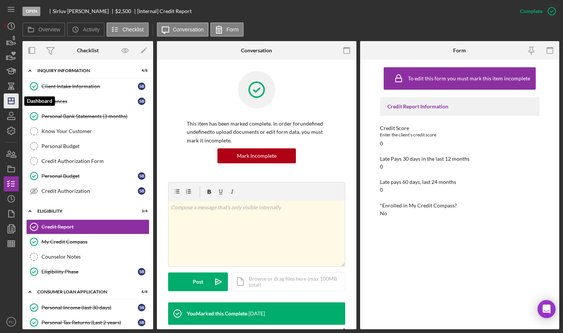
click at [11, 102] on icon "Icon/Dashboard" at bounding box center [11, 101] width 19 height 19
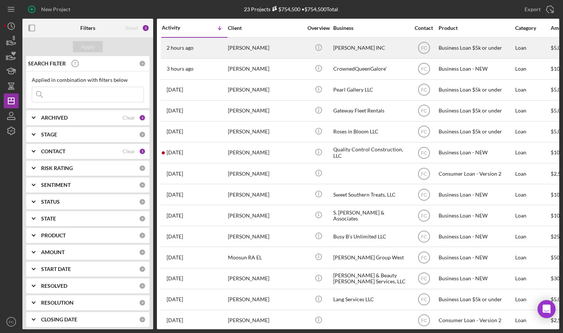
click at [297, 51] on div "[PERSON_NAME]" at bounding box center [265, 48] width 75 height 20
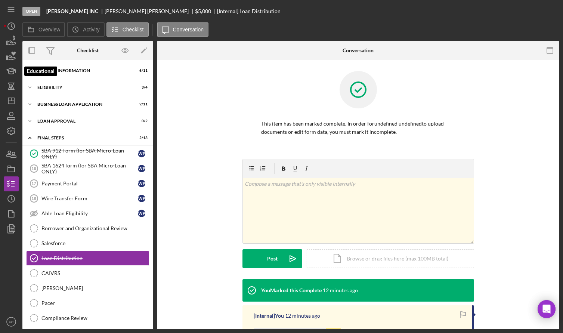
scroll to position [35, 0]
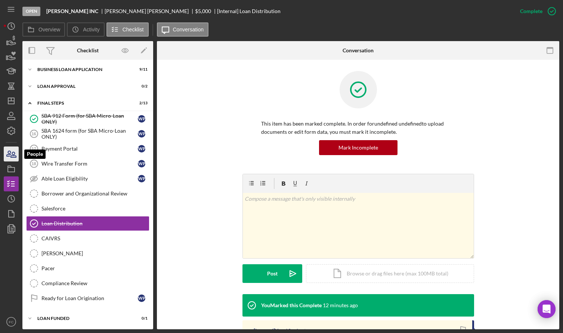
click at [10, 154] on icon "button" at bounding box center [11, 154] width 19 height 19
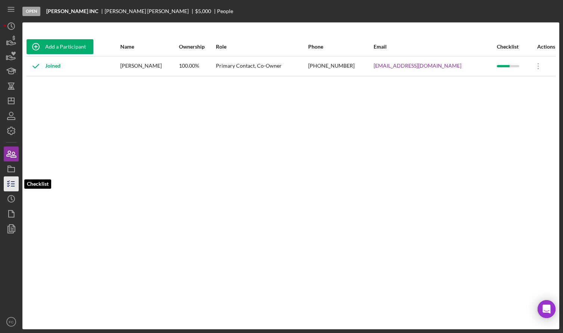
click at [10, 181] on icon "button" at bounding box center [11, 184] width 19 height 19
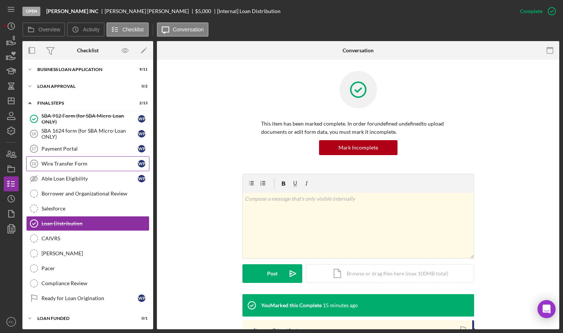
scroll to position [36, 0]
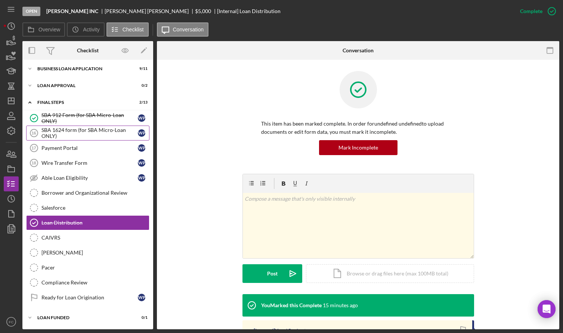
click at [64, 132] on div "SBA 1624 form (for SBA Micro-Loan ONLY)" at bounding box center [90, 133] width 96 height 12
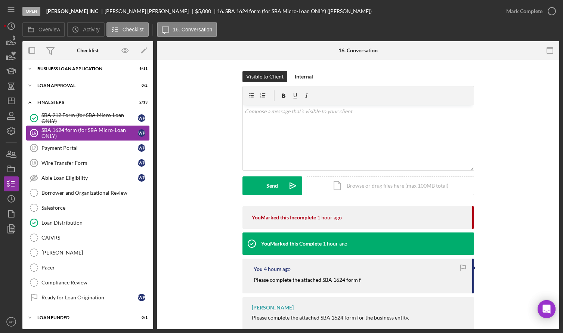
scroll to position [36, 0]
